Goal: Check status: Check status

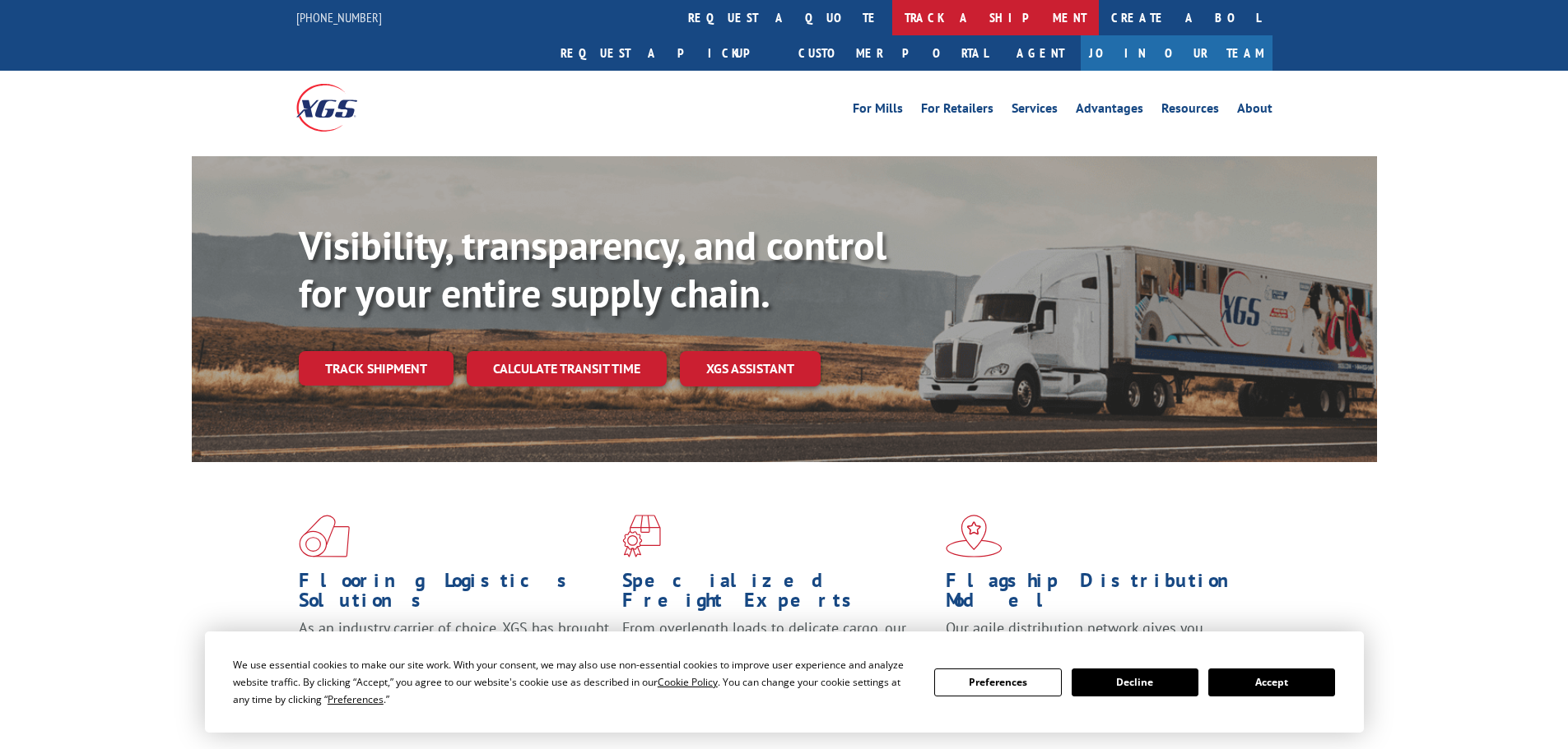
click at [892, 18] on link "track a shipment" at bounding box center [995, 18] width 207 height 35
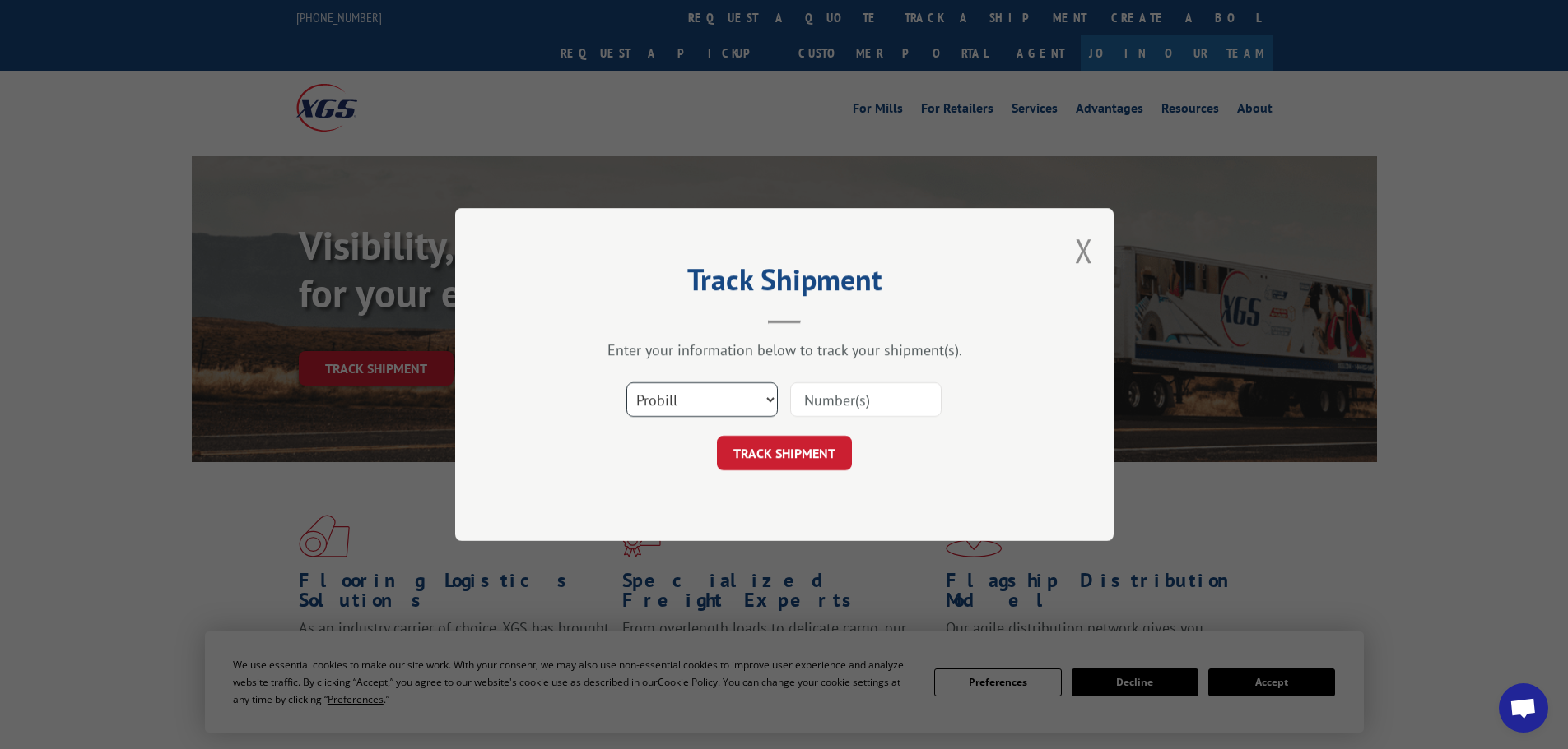
click at [682, 407] on select "Select category... Probill BOL PO" at bounding box center [701, 399] width 151 height 35
select select "bol"
click at [626, 382] on select "Select category... Probill BOL PO" at bounding box center [701, 399] width 151 height 35
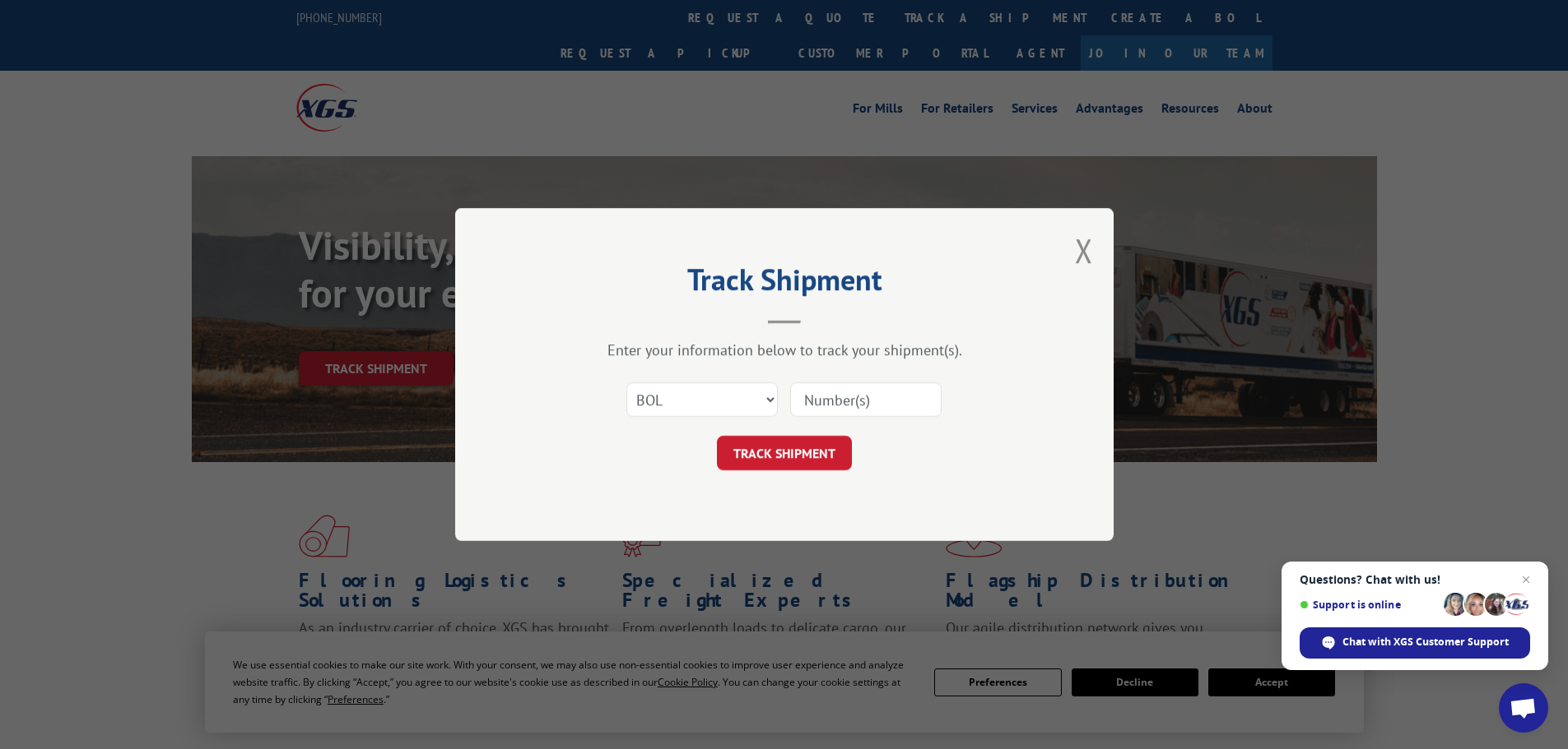
click at [836, 391] on input at bounding box center [865, 399] width 151 height 35
paste input "7046598"
type input "7046598"
click at [795, 451] on button "TRACK SHIPMENT" at bounding box center [784, 453] width 135 height 35
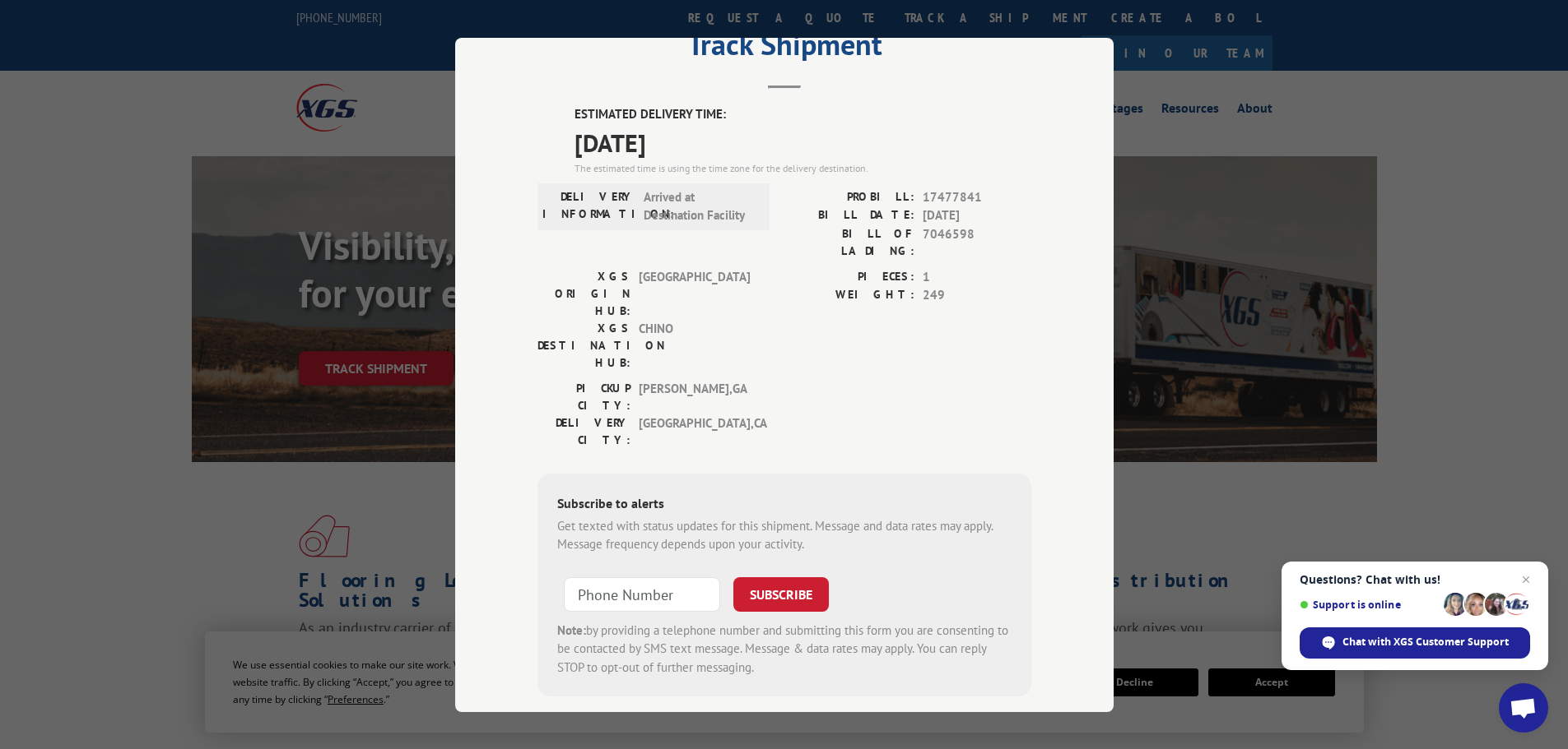
scroll to position [66, 0]
